Goal: Task Accomplishment & Management: Manage account settings

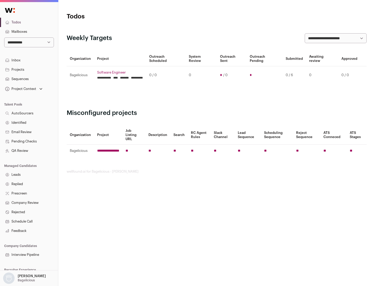
click at [29, 70] on link "Projects" at bounding box center [29, 69] width 58 height 9
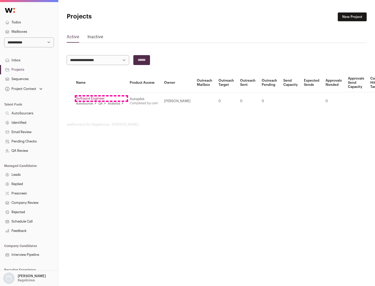
click at [101, 99] on link "Software Engineer" at bounding box center [99, 99] width 47 height 4
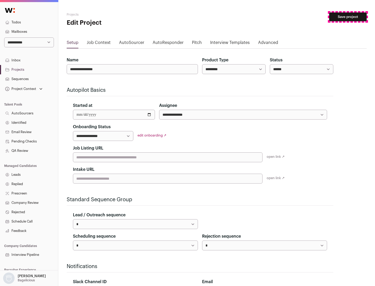
click at [348, 17] on button "Save project" at bounding box center [348, 17] width 38 height 9
